Goal: Entertainment & Leisure: Consume media (video, audio)

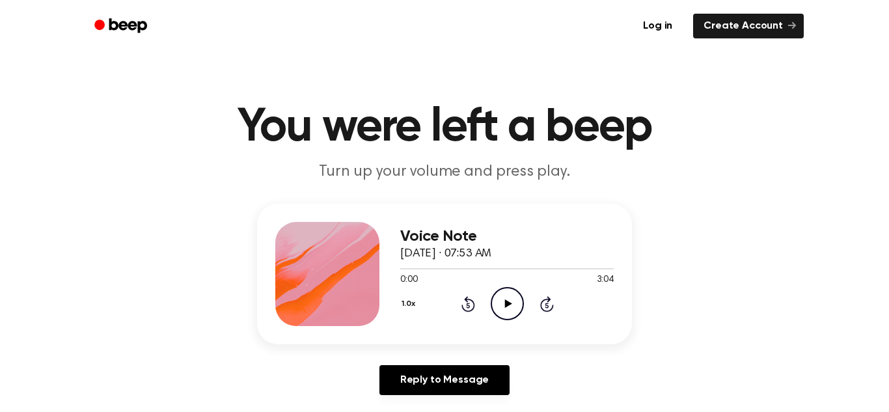
click at [508, 308] on icon "Play Audio" at bounding box center [506, 303] width 33 height 33
click at [496, 310] on icon "Pause Audio" at bounding box center [506, 303] width 33 height 33
click at [496, 310] on icon "Play Audio" at bounding box center [506, 303] width 33 height 33
click at [500, 304] on icon "Play Audio" at bounding box center [506, 303] width 33 height 33
click at [497, 308] on icon "Pause Audio" at bounding box center [506, 303] width 33 height 33
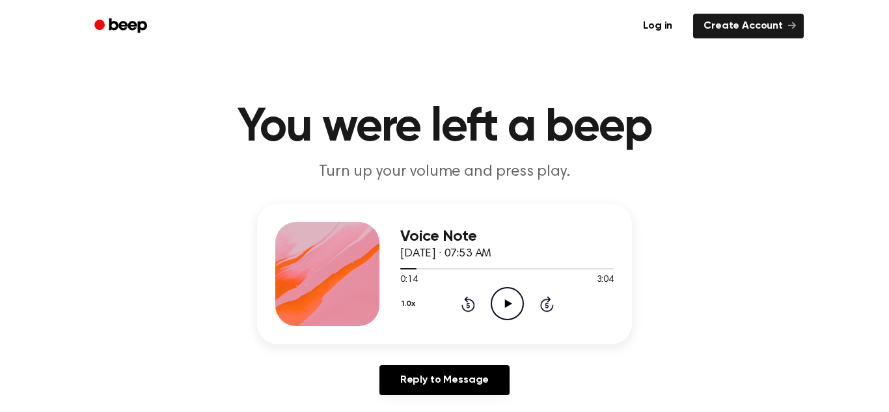
click at [496, 309] on icon "Play Audio" at bounding box center [506, 303] width 33 height 33
click at [496, 309] on icon "Pause Audio" at bounding box center [506, 303] width 33 height 33
click at [496, 309] on icon "Play Audio" at bounding box center [506, 303] width 33 height 33
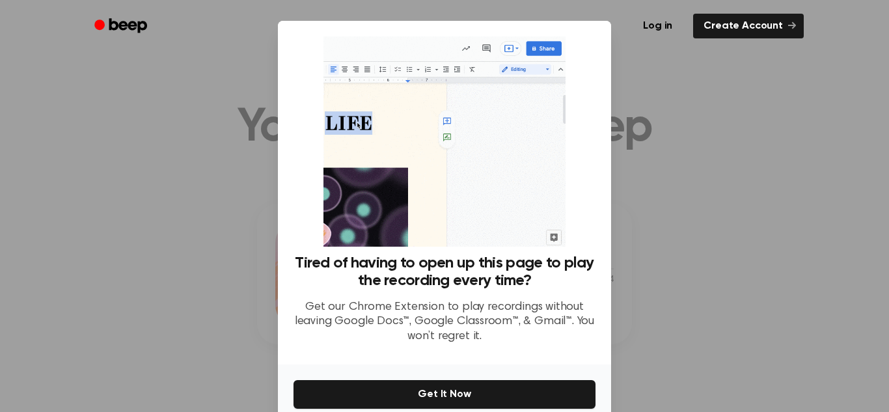
click at [630, 137] on div at bounding box center [444, 206] width 889 height 412
click at [64, 298] on div at bounding box center [444, 206] width 889 height 412
click at [64, 299] on div at bounding box center [444, 206] width 889 height 412
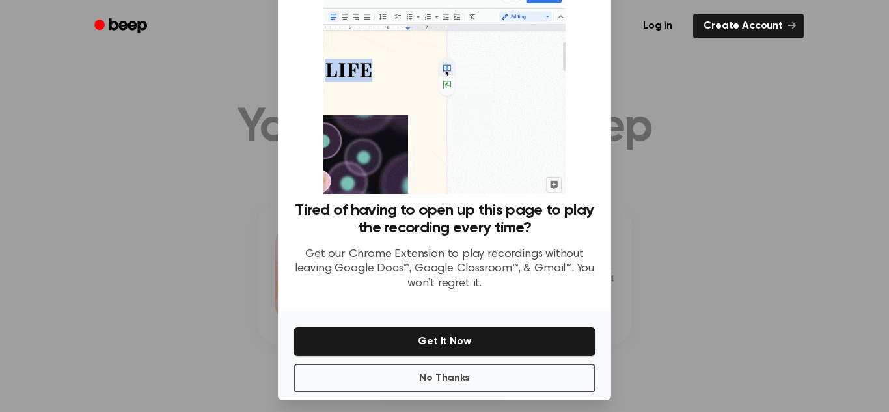
scroll to position [62, 0]
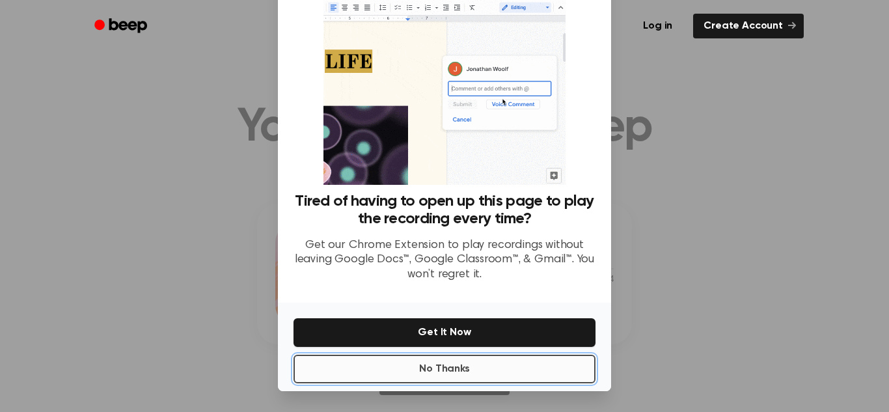
click at [522, 364] on button "No Thanks" at bounding box center [444, 369] width 302 height 29
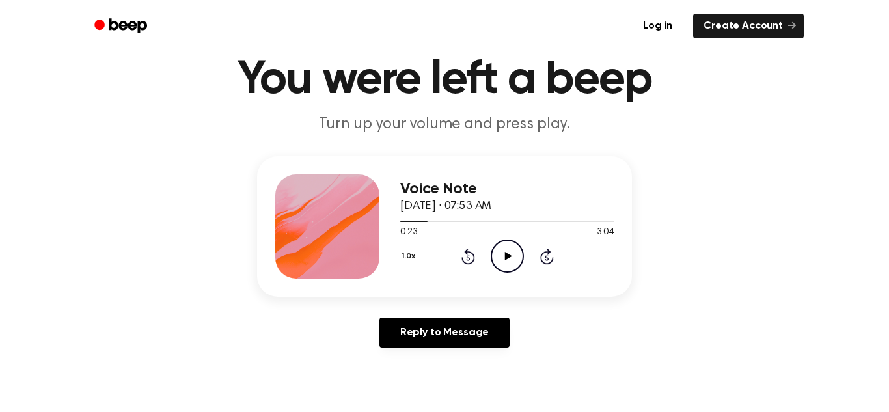
scroll to position [87, 0]
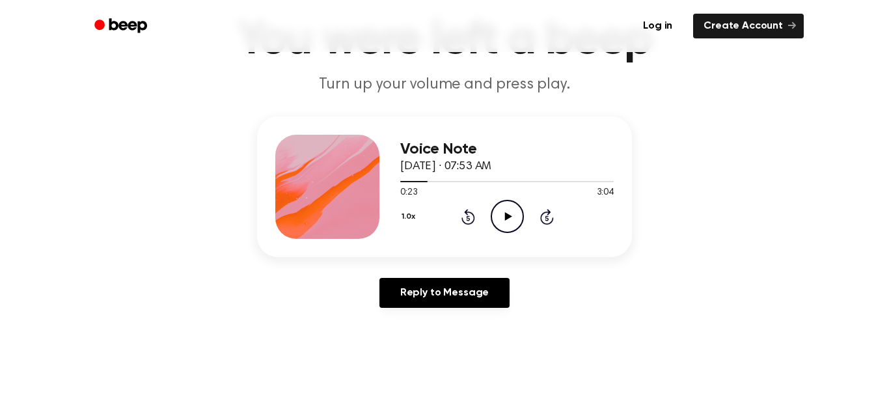
click at [513, 216] on icon "Play Audio" at bounding box center [506, 216] width 33 height 33
click at [513, 217] on icon "Pause Audio" at bounding box center [506, 216] width 33 height 33
click at [513, 217] on icon "Play Audio" at bounding box center [506, 216] width 33 height 33
click at [514, 217] on icon "Play Audio" at bounding box center [506, 216] width 33 height 33
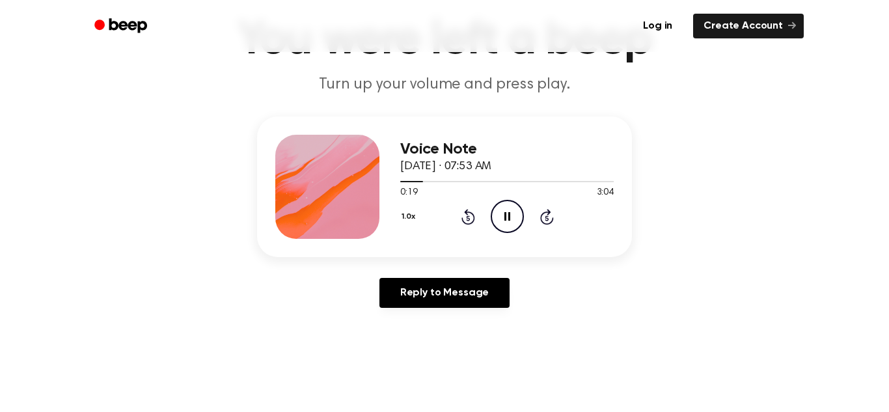
click at [497, 224] on icon "Pause Audio" at bounding box center [506, 216] width 33 height 33
click at [465, 223] on icon at bounding box center [468, 217] width 14 height 16
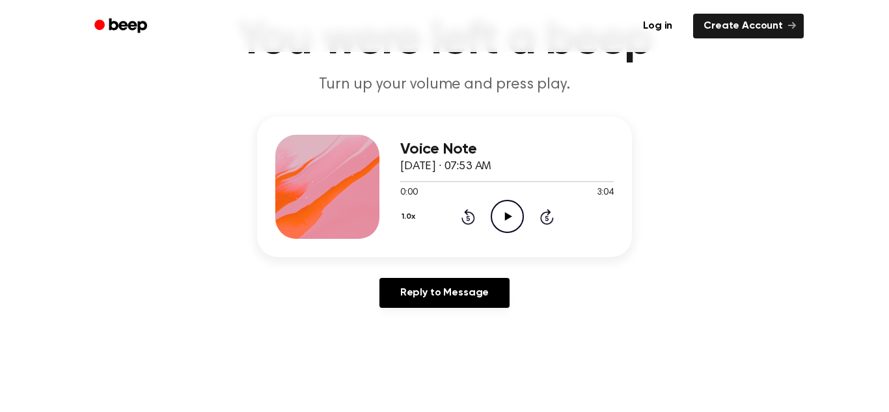
click at [502, 209] on icon "Play Audio" at bounding box center [506, 216] width 33 height 33
click at [540, 215] on icon at bounding box center [547, 217] width 14 height 16
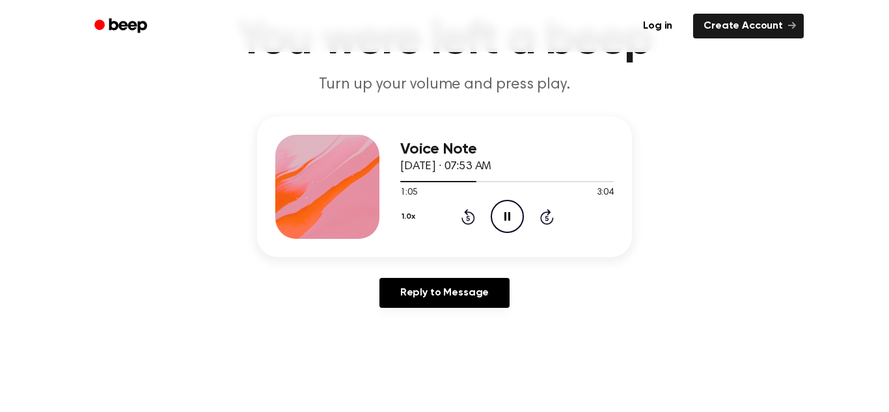
click at [549, 224] on icon "Skip 5 seconds" at bounding box center [546, 216] width 14 height 17
click at [549, 239] on div "Voice Note [DATE] · 07:53 AM 1:16 3:04 Your browser does not support the [objec…" at bounding box center [444, 186] width 375 height 141
click at [554, 239] on div "Voice Note [DATE] · 07:53 AM 1:17 3:04 Your browser does not support the [objec…" at bounding box center [444, 186] width 375 height 141
click at [548, 221] on icon "Skip 5 seconds" at bounding box center [546, 216] width 14 height 17
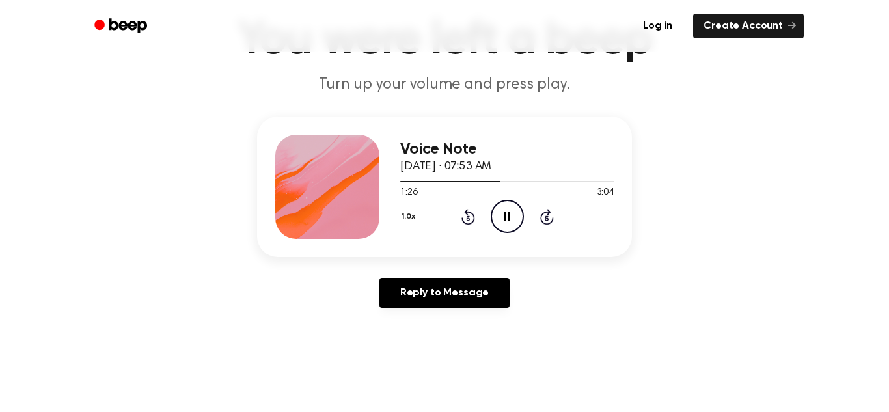
click at [548, 221] on icon "Skip 5 seconds" at bounding box center [546, 216] width 14 height 17
click at [550, 219] on icon "Skip 5 seconds" at bounding box center [546, 216] width 14 height 17
click at [551, 217] on icon "Skip 5 seconds" at bounding box center [546, 216] width 14 height 17
click at [514, 221] on icon "Pause Audio" at bounding box center [506, 216] width 33 height 33
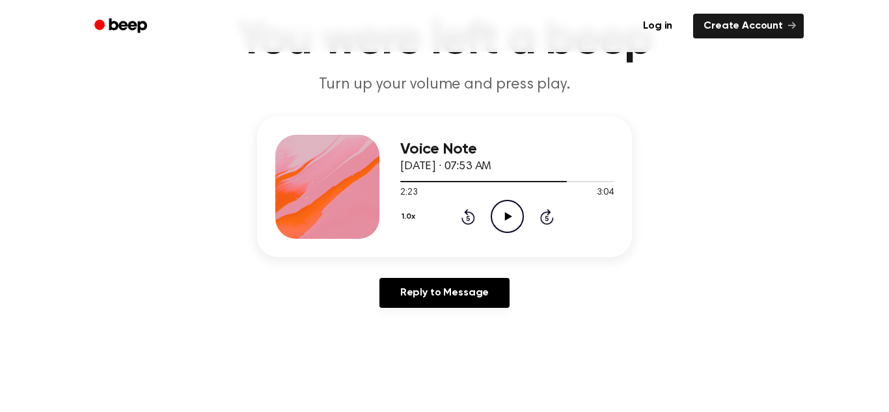
scroll to position [85, 0]
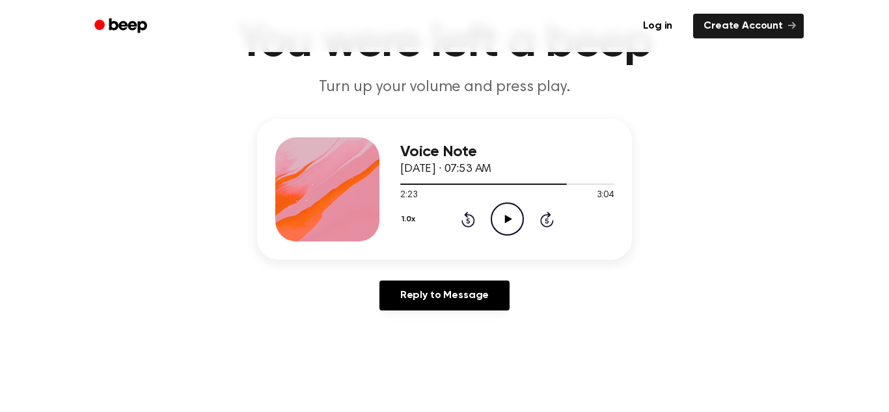
click at [464, 206] on div "1.0x Rewind 5 seconds Play Audio Skip 5 seconds" at bounding box center [506, 218] width 213 height 33
click at [473, 222] on icon at bounding box center [468, 219] width 14 height 16
click at [345, 174] on div "Voice Note [DATE] · 07:53 AM 2:18 3:04 Your browser does not support the [objec…" at bounding box center [444, 189] width 375 height 141
click at [509, 235] on circle at bounding box center [507, 219] width 32 height 32
click at [538, 214] on div "1.0x Rewind 5 seconds Pause Audio Skip 5 seconds" at bounding box center [506, 218] width 213 height 33
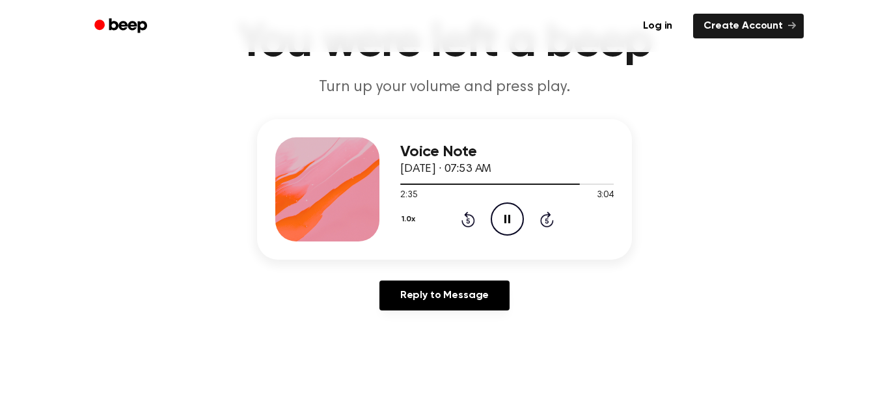
click at [545, 221] on icon "Skip 5 seconds" at bounding box center [546, 219] width 14 height 17
